Goal: Information Seeking & Learning: Learn about a topic

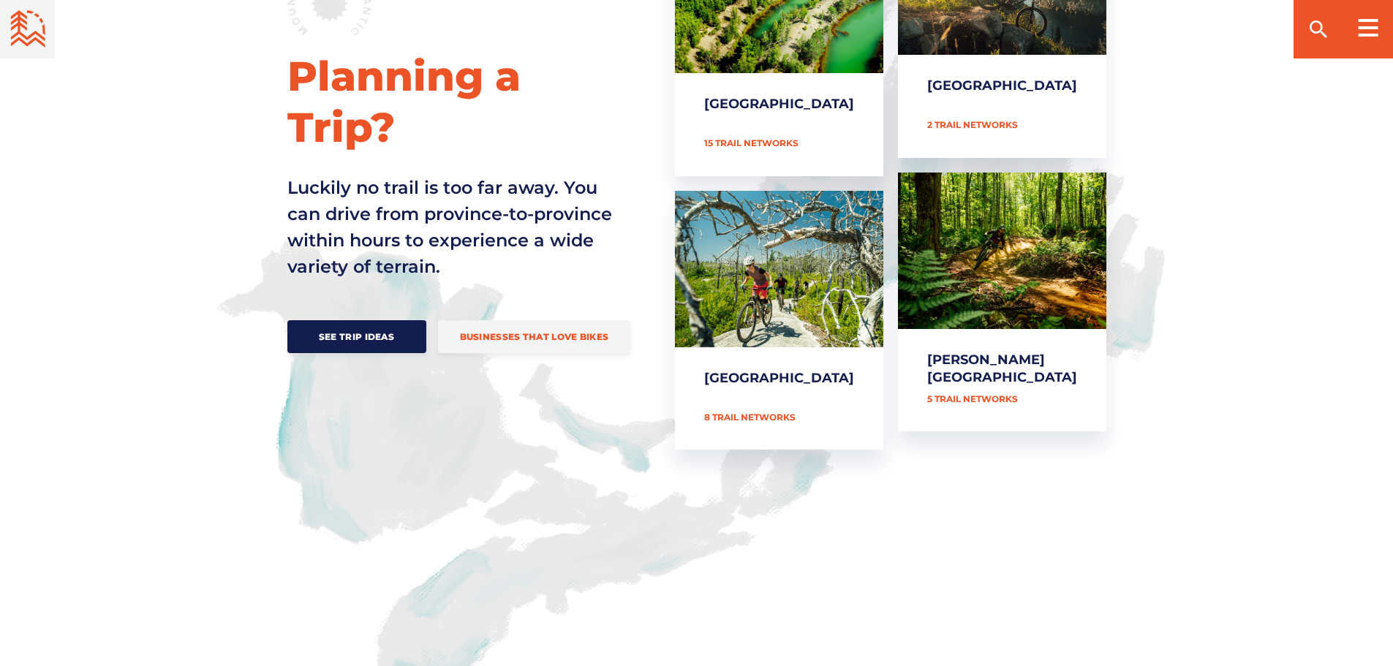
scroll to position [731, 0]
click at [348, 330] on span "See Trip Ideas" at bounding box center [356, 335] width 95 height 11
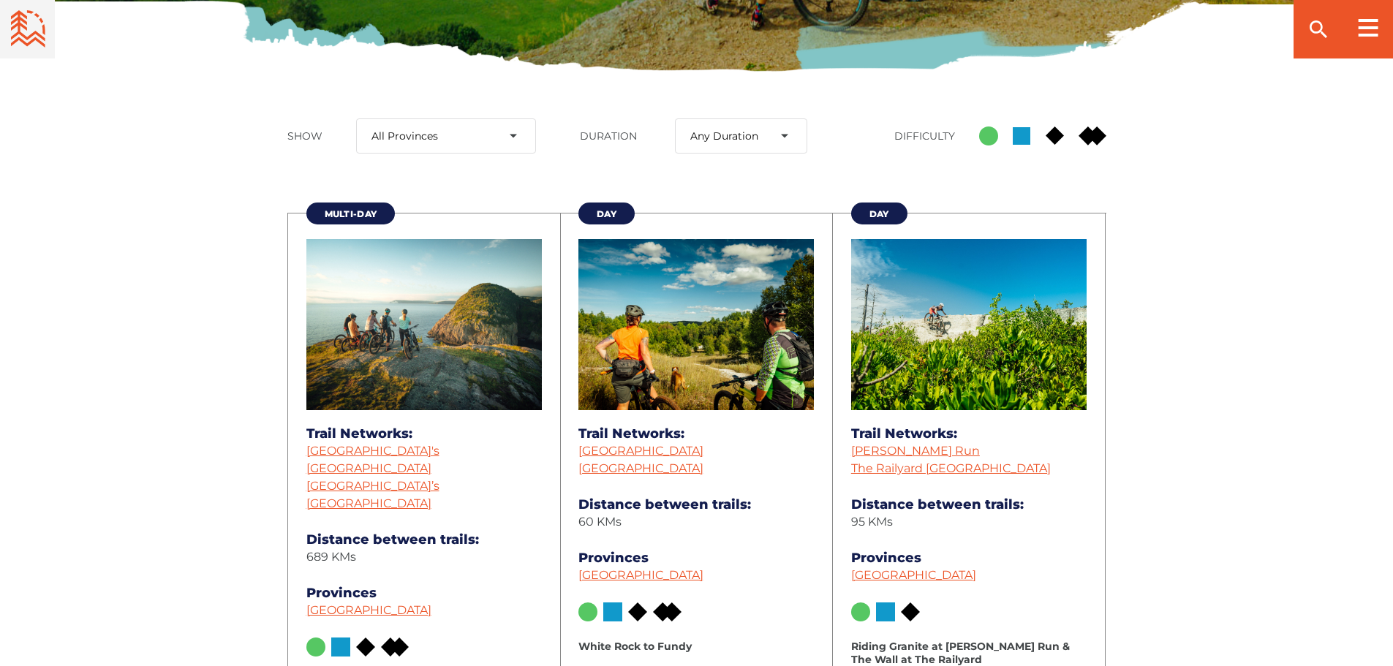
scroll to position [512, 0]
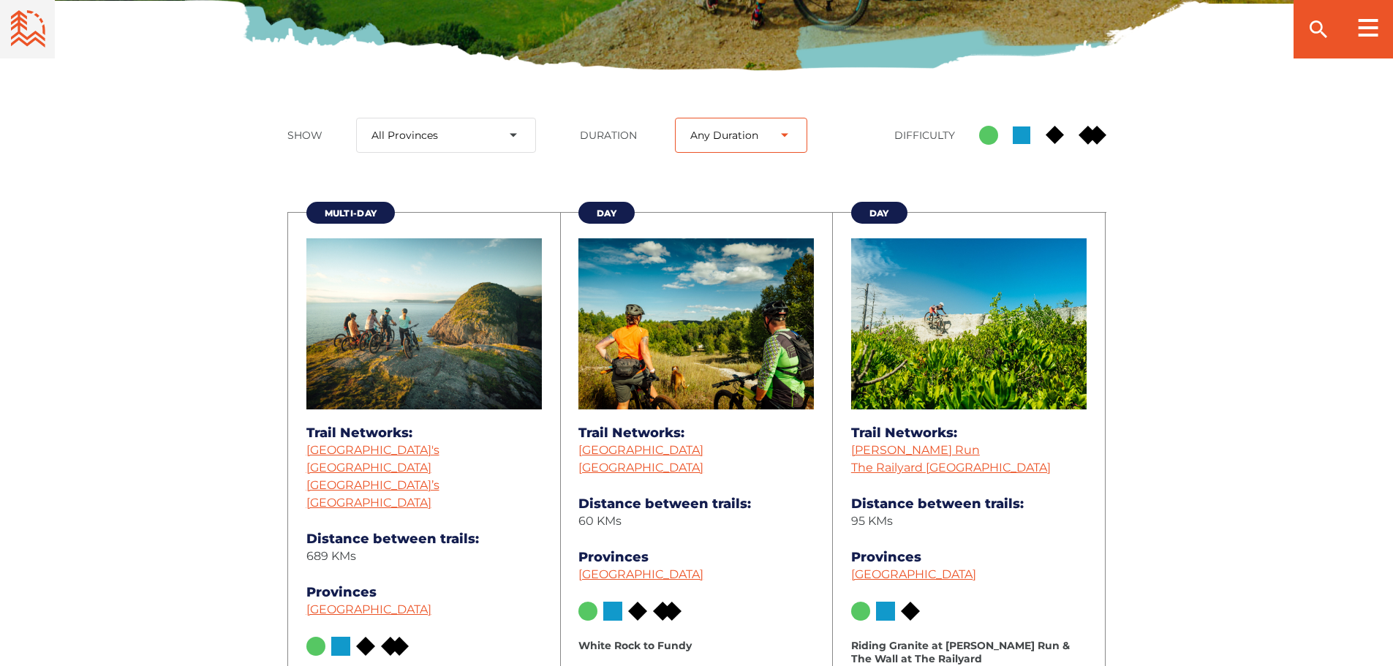
click at [781, 133] on select "Any Duration Day Multi-Day Week-Long" at bounding box center [741, 135] width 132 height 35
select select "37"
click at [675, 118] on select "Any Duration Day Multi-Day Week-Long" at bounding box center [741, 135] width 132 height 35
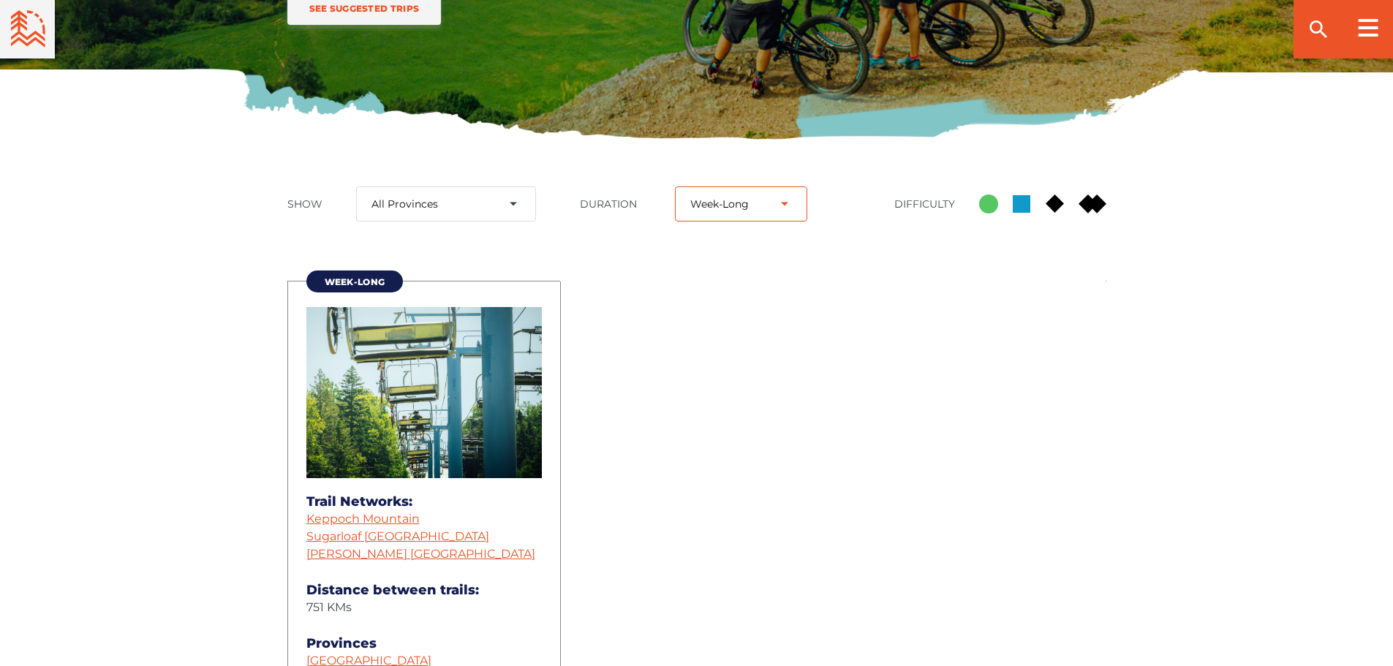
scroll to position [439, 0]
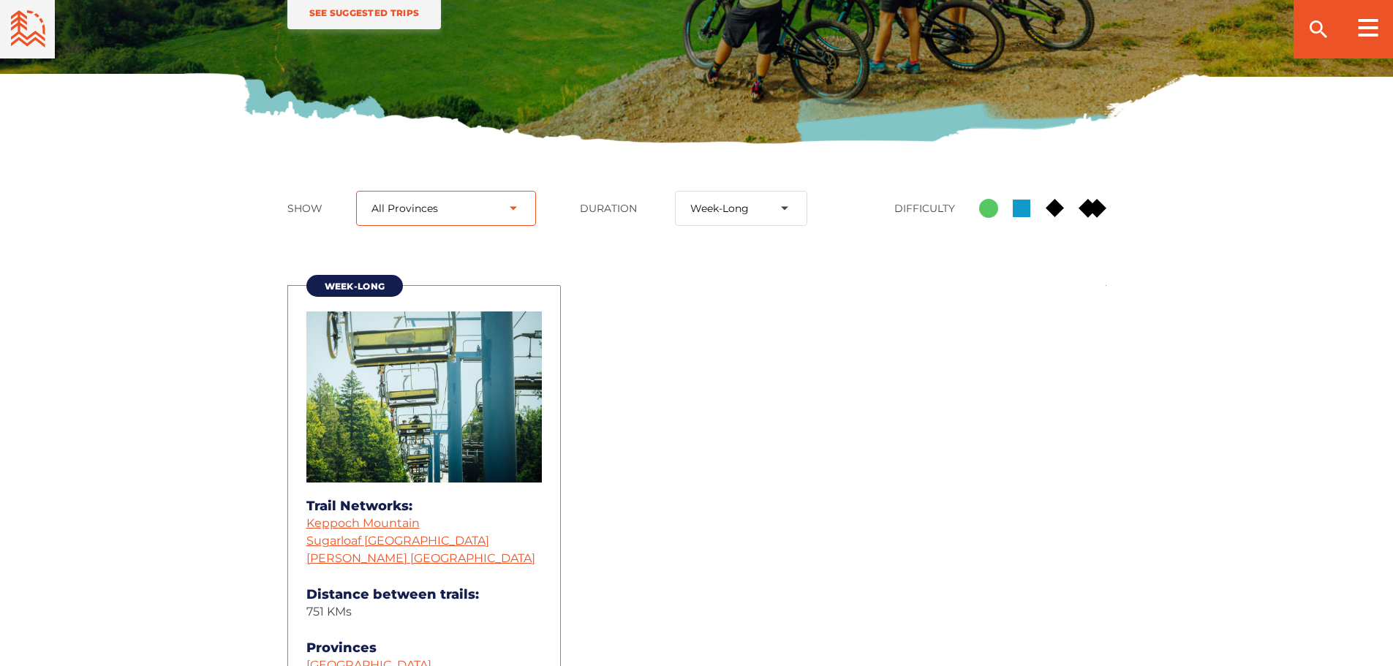
click at [518, 205] on select "All Provinces New Brunswick Newfoundland and Labrador Nova Scotia Prince Edward…" at bounding box center [445, 208] width 179 height 35
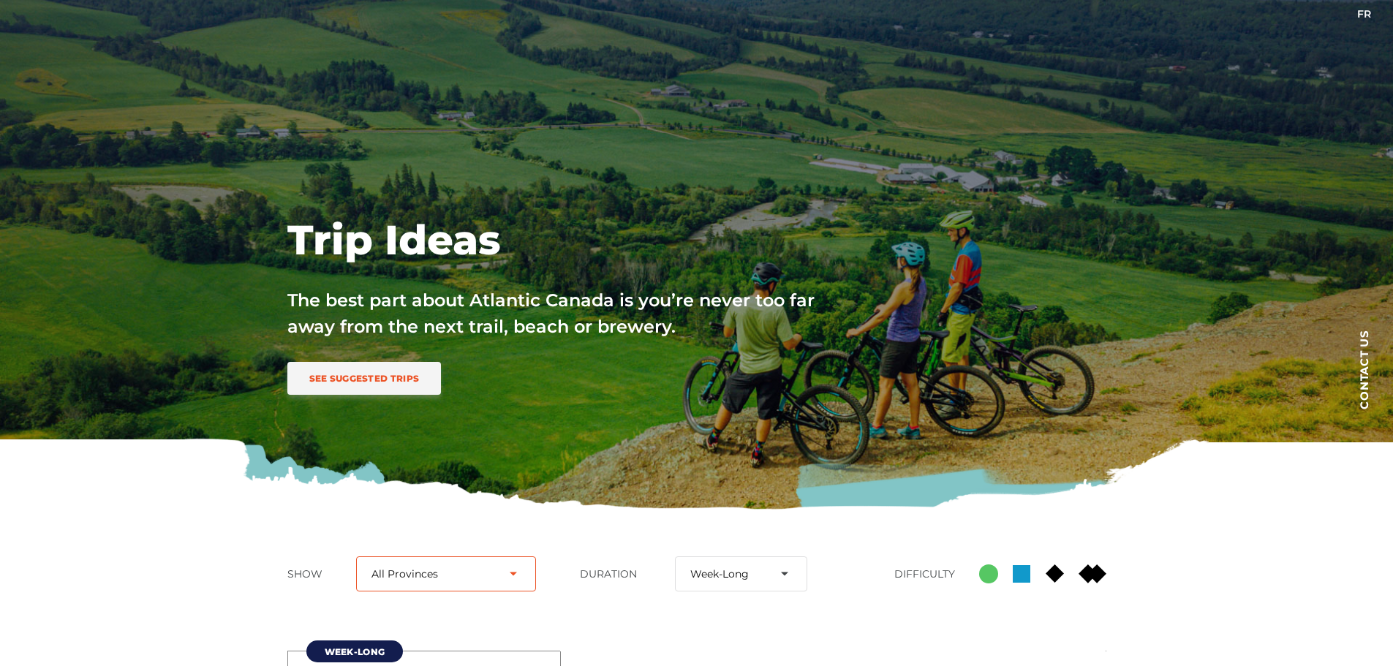
scroll to position [0, 0]
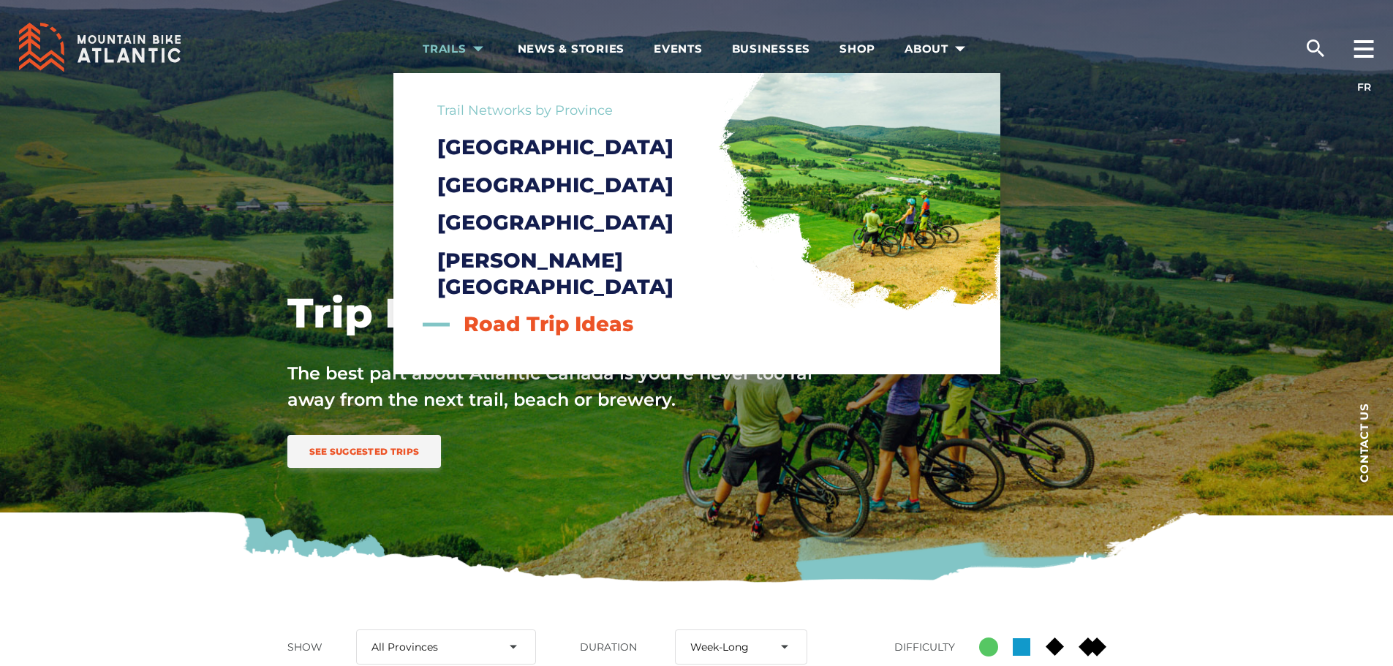
click at [529, 323] on span "Road Trip Ideas" at bounding box center [548, 323] width 170 height 25
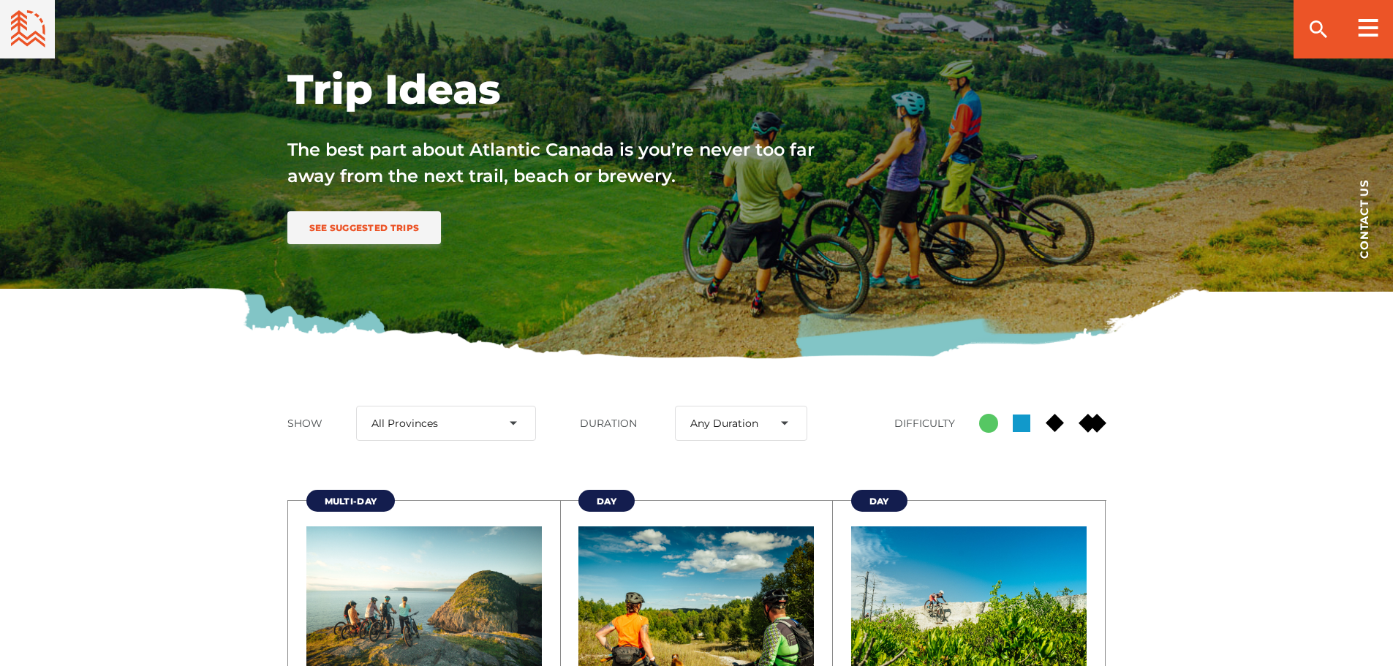
scroll to position [219, 0]
